Goal: Task Accomplishment & Management: Use online tool/utility

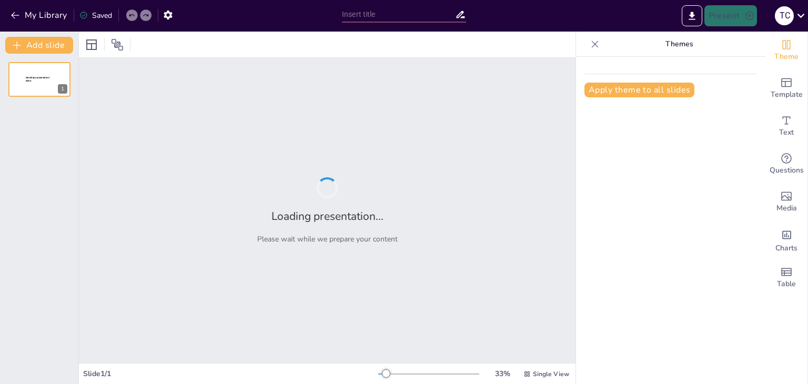
type input "Inteligencias Múltiples: Un Camino para Potenciar Valores en la Educación"
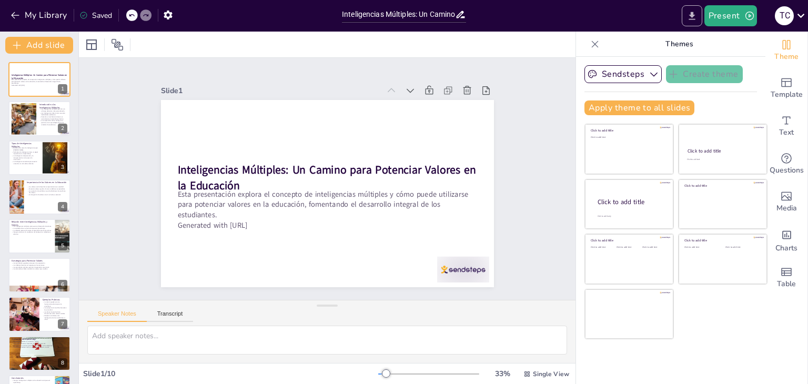
click at [691, 18] on icon "Export to PowerPoint" at bounding box center [692, 16] width 6 height 8
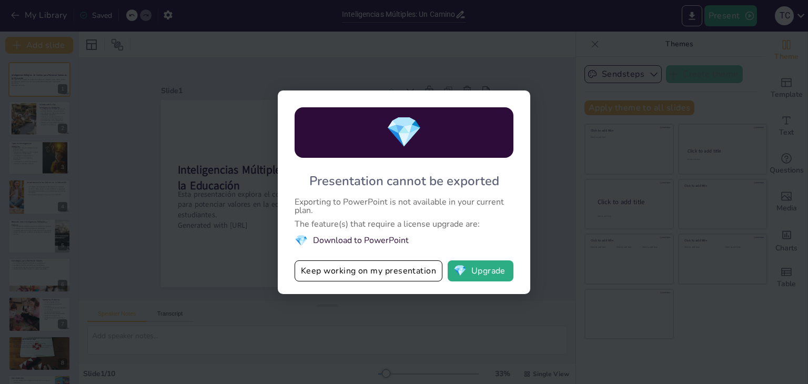
click at [549, 57] on div "💎 Presentation cannot be exported Exporting to PowerPoint is not available in y…" at bounding box center [404, 192] width 808 height 384
click at [472, 275] on button "💎 Upgrade" at bounding box center [481, 270] width 66 height 21
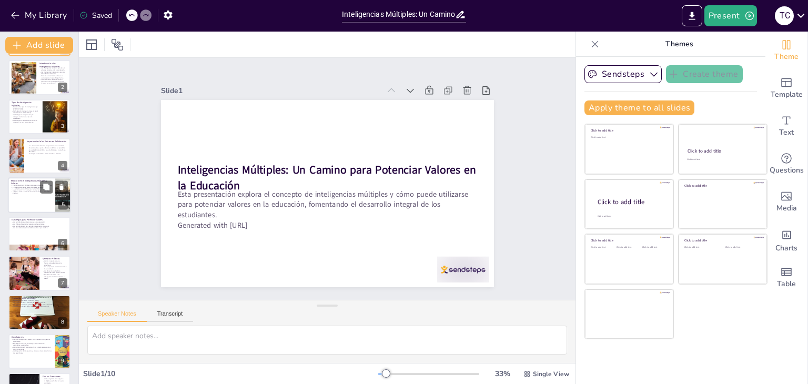
scroll to position [74, 0]
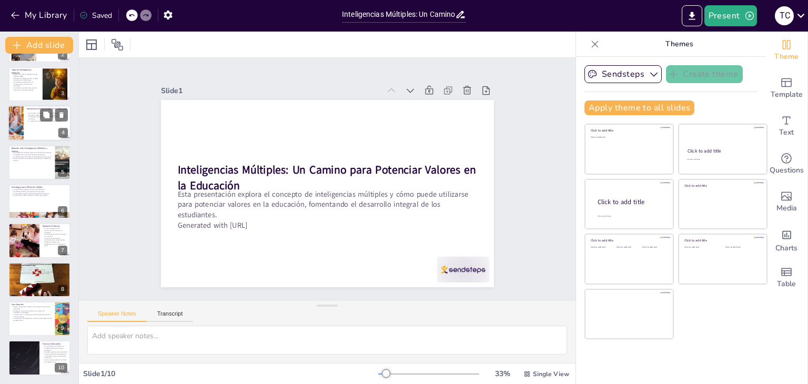
click at [18, 137] on div at bounding box center [16, 123] width 54 height 36
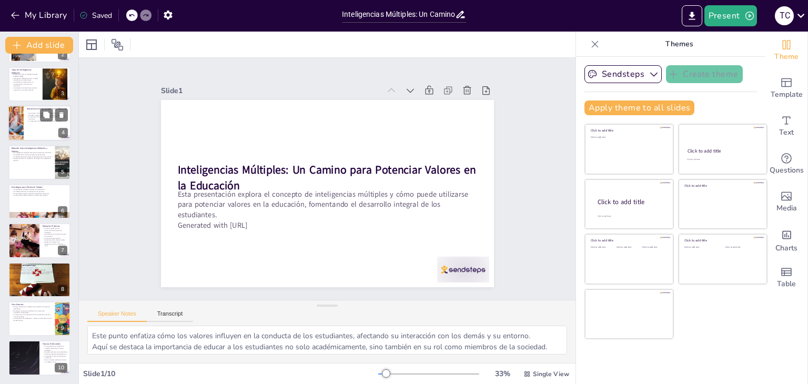
scroll to position [0, 0]
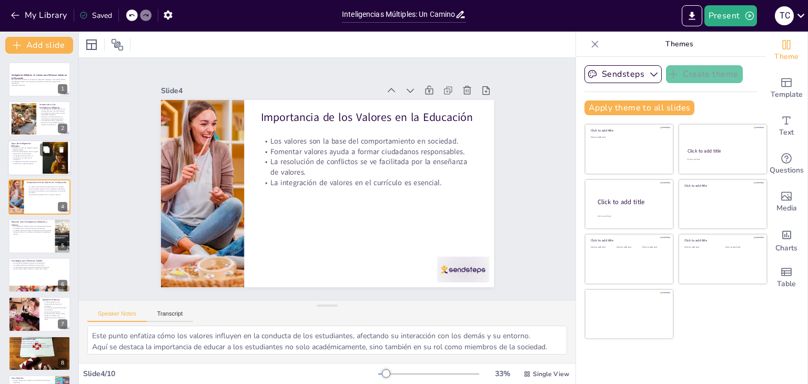
click at [40, 175] on div "Tipos de Inteligencias Múltiples Existen ocho tipos de inteligencia según [PERS…" at bounding box center [39, 158] width 63 height 36
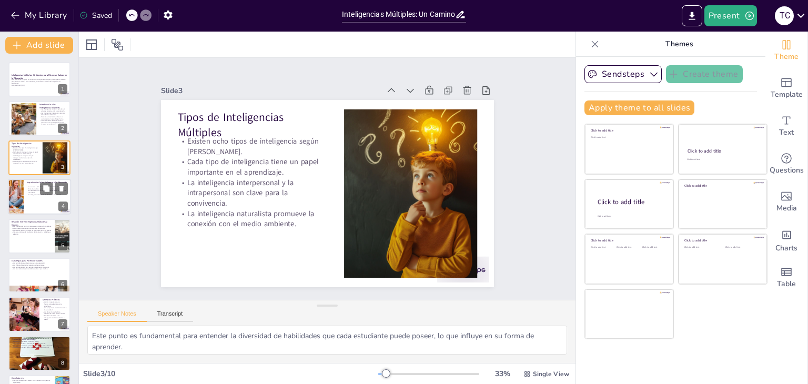
click at [43, 198] on div at bounding box center [39, 197] width 63 height 36
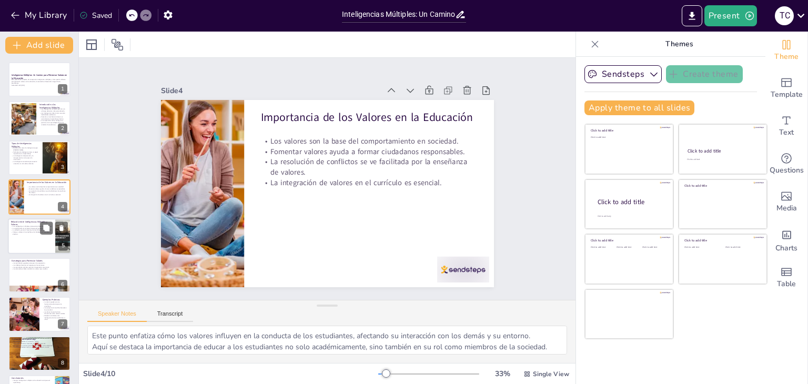
click at [44, 234] on p "Integrar valores en la enseñanza de inteligencias múltiples es efectivo." at bounding box center [31, 233] width 41 height 4
type textarea "Este punto resalta cómo las diferentes inteligencias pueden facilitar la adquis…"
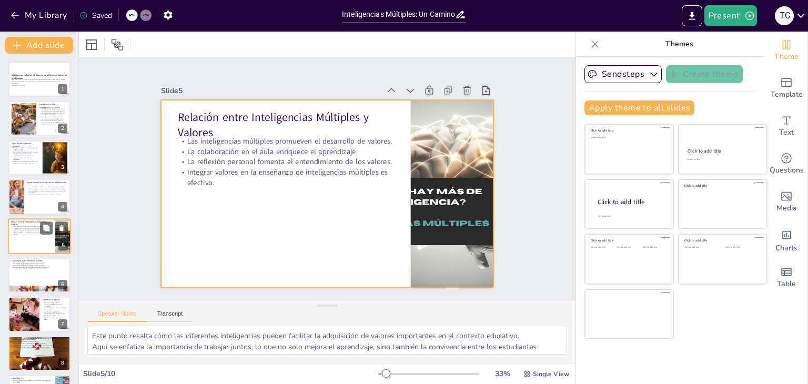
scroll to position [17, 0]
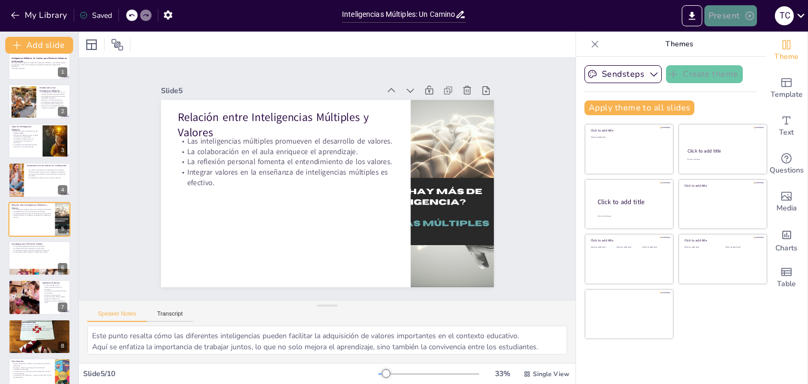
click at [739, 18] on button "Present" at bounding box center [730, 15] width 53 height 21
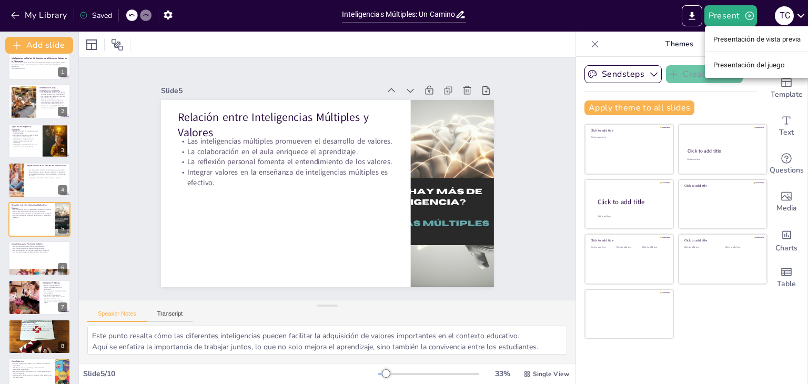
click at [550, 46] on div at bounding box center [404, 192] width 808 height 384
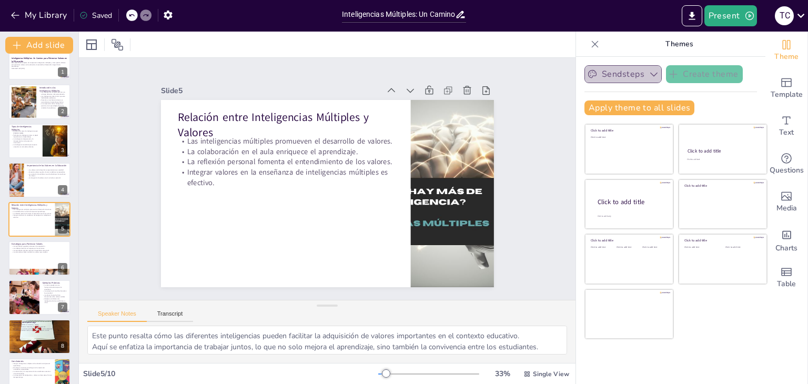
click at [650, 68] on button "Sendsteps" at bounding box center [622, 74] width 77 height 18
click at [651, 70] on button "Sendsteps" at bounding box center [622, 74] width 77 height 18
click at [688, 15] on icon "Export to PowerPoint" at bounding box center [692, 16] width 11 height 11
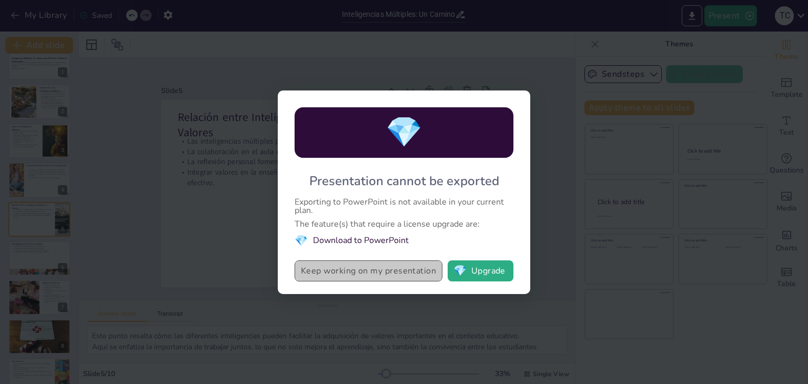
click at [368, 273] on button "Keep working on my presentation" at bounding box center [369, 270] width 148 height 21
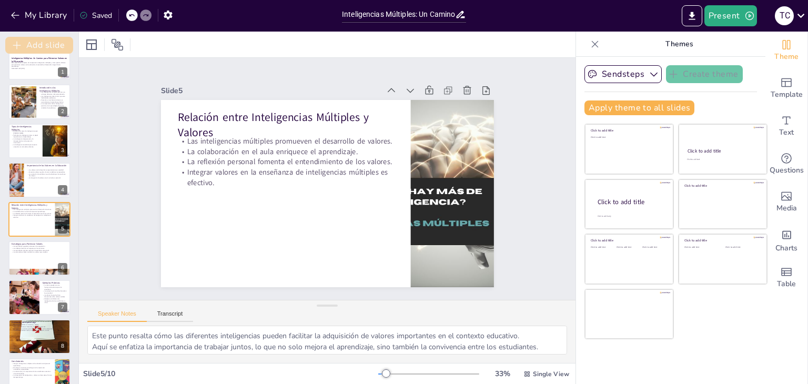
click at [33, 44] on button "Add slide" at bounding box center [39, 45] width 68 height 17
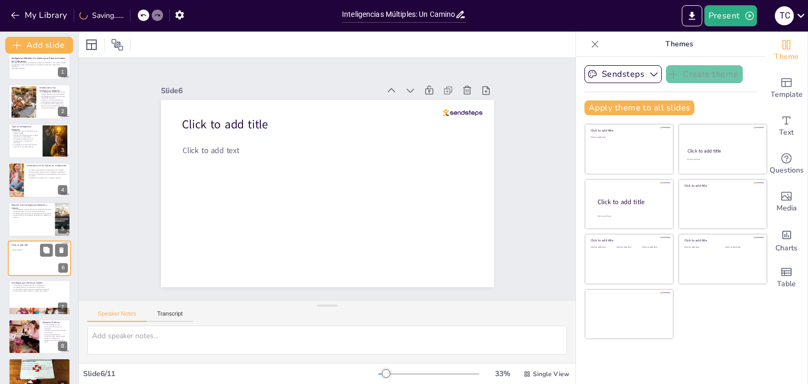
click at [65, 266] on div "6" at bounding box center [62, 267] width 9 height 9
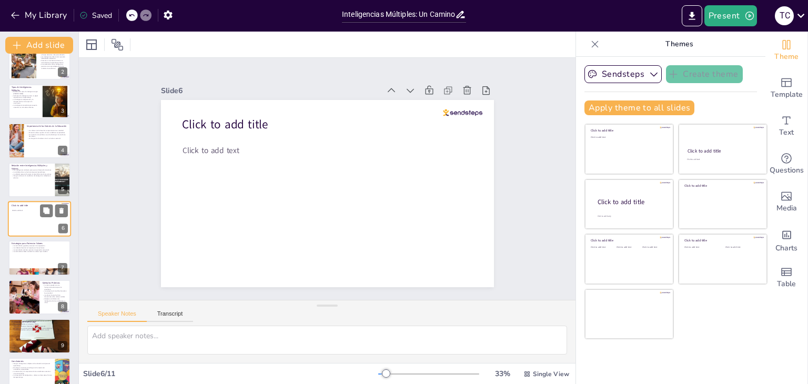
click at [63, 228] on div "6" at bounding box center [62, 228] width 9 height 9
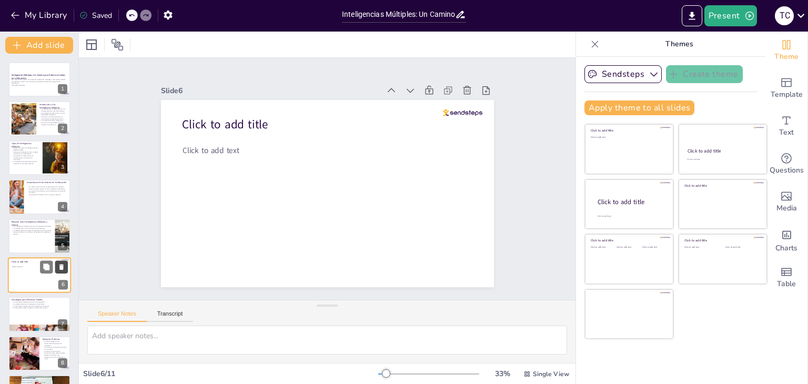
click at [58, 265] on icon at bounding box center [61, 266] width 7 height 7
type textarea "Este punto enfatiza cómo el trabajo en equipo puede ayudar a los estudiantes a …"
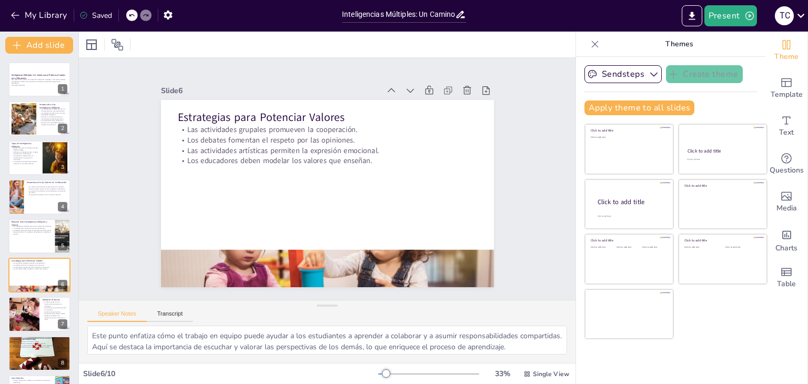
click at [576, 90] on div "Sendsteps Create theme Apply theme to all slides Click to add title Click to ad…" at bounding box center [670, 220] width 189 height 327
click at [19, 86] on p "Generated with [URL]" at bounding box center [39, 86] width 57 height 2
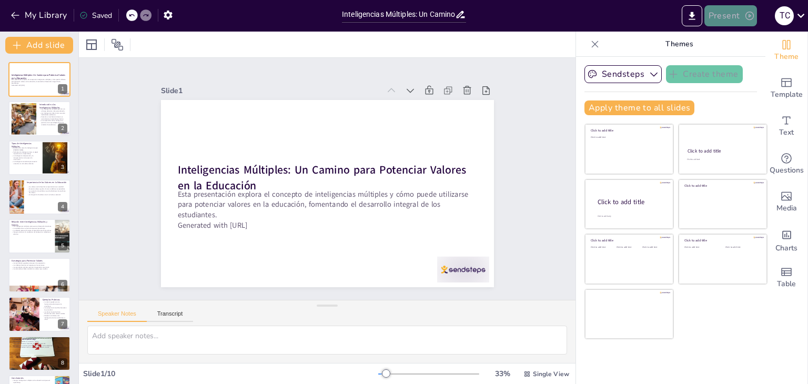
click at [717, 15] on button "Present" at bounding box center [730, 15] width 53 height 21
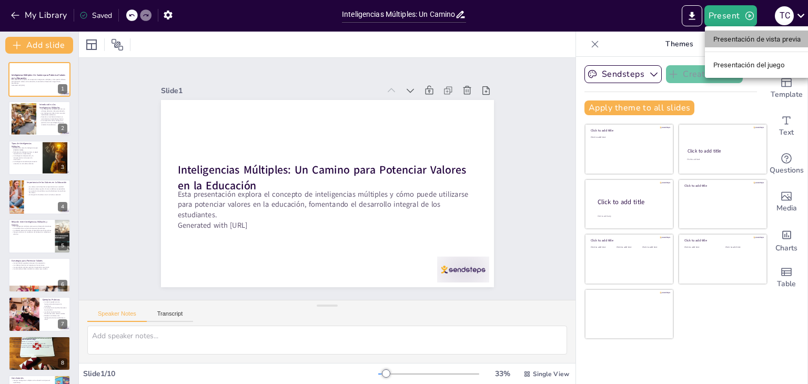
click at [731, 38] on font "Presentación de vista previa" at bounding box center [757, 39] width 88 height 8
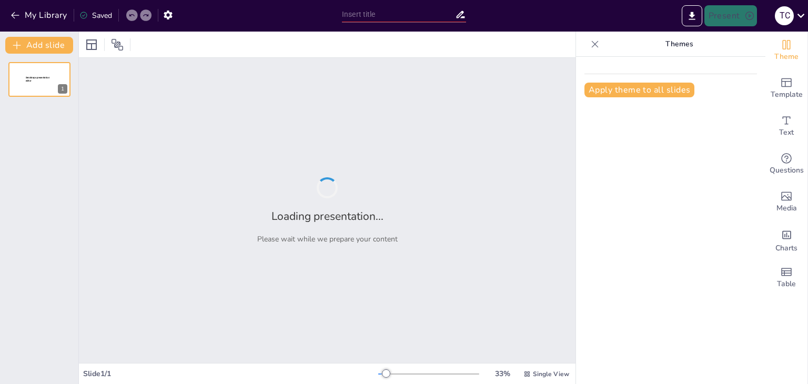
type input "Inteligencias Múltiples: Un Camino para Potenciar Valores en la Educación"
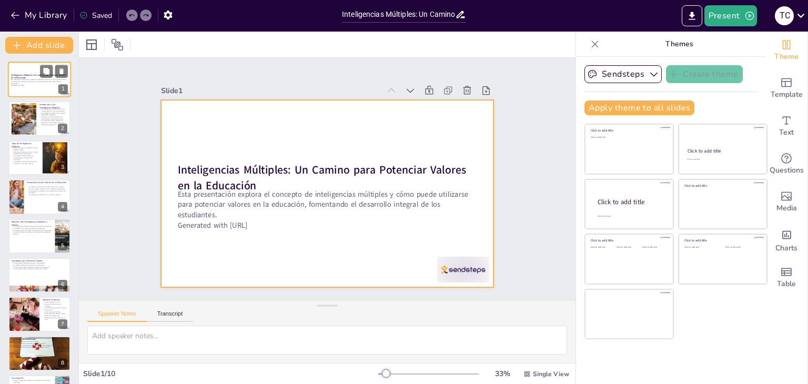
click at [20, 72] on div at bounding box center [39, 80] width 63 height 36
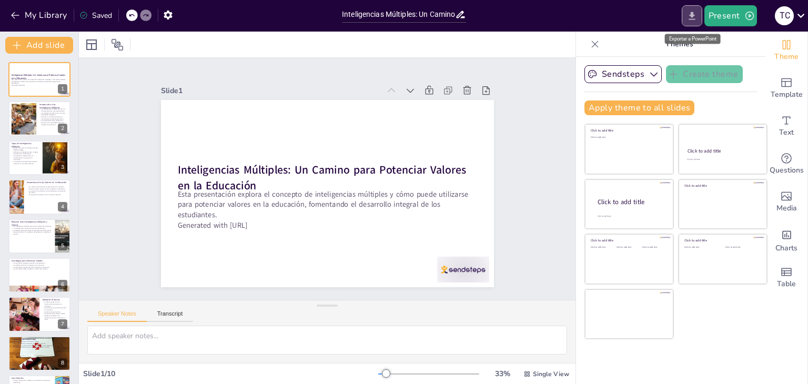
click at [687, 18] on button "Export to PowerPoint" at bounding box center [692, 15] width 21 height 21
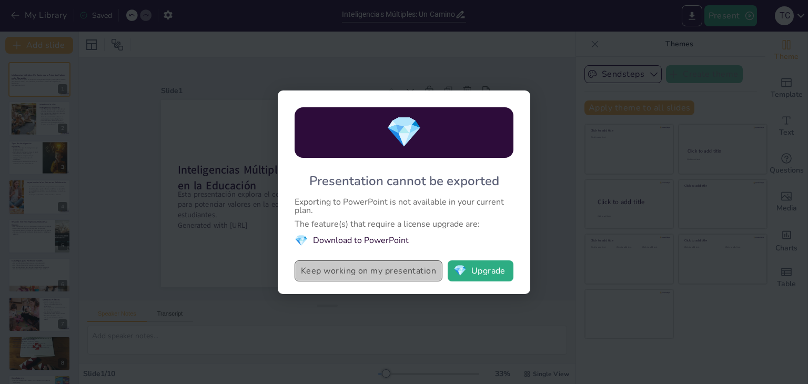
click at [318, 277] on button "Keep working on my presentation" at bounding box center [369, 270] width 148 height 21
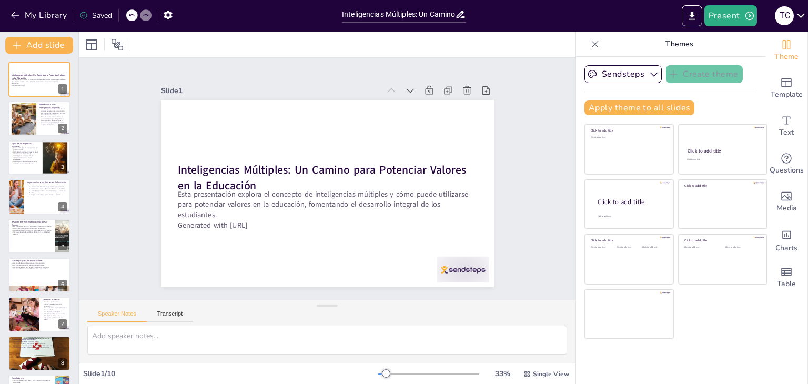
click at [462, 14] on icon at bounding box center [460, 14] width 11 height 11
click at [51, 78] on p "Esta presentación explora el concepto de inteligencias múltiples y cómo puede u…" at bounding box center [39, 81] width 57 height 6
